Goal: Information Seeking & Learning: Learn about a topic

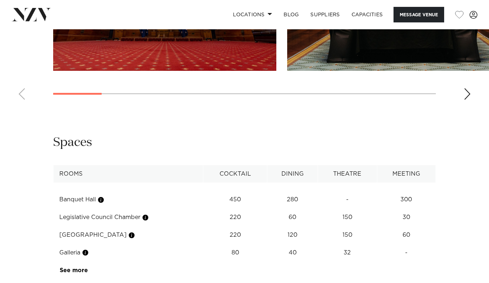
scroll to position [921, 0]
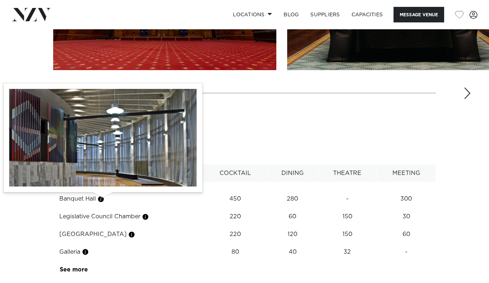
click at [102, 199] on button "button" at bounding box center [100, 199] width 7 height 7
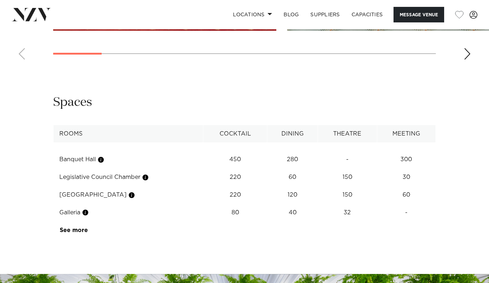
scroll to position [960, 0]
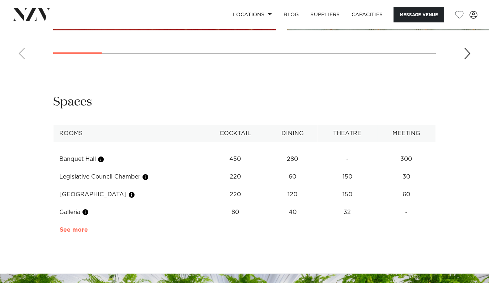
click at [76, 229] on link "See more" at bounding box center [88, 230] width 56 height 6
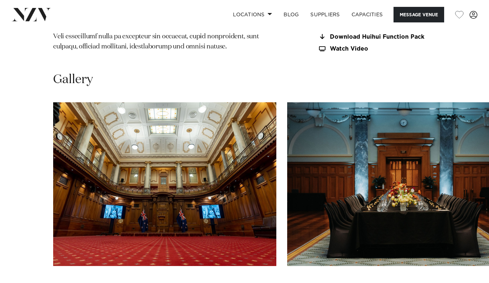
scroll to position [727, 0]
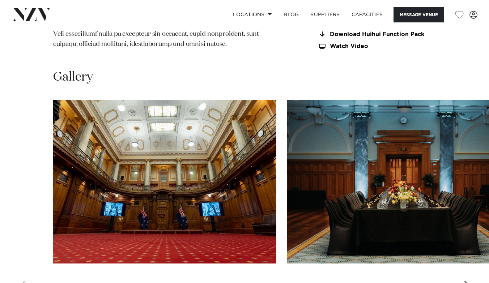
click at [160, 205] on img "1 / 13" at bounding box center [164, 182] width 223 height 164
